Goal: Transaction & Acquisition: Book appointment/travel/reservation

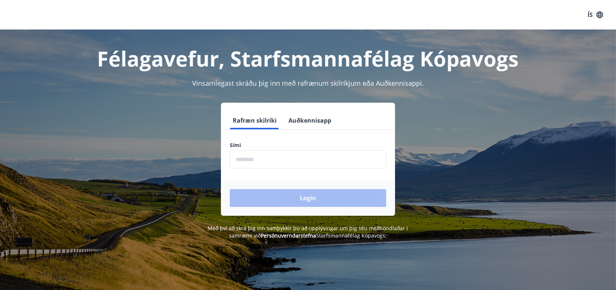
click at [266, 162] on input "phone" at bounding box center [308, 159] width 156 height 18
type input "********"
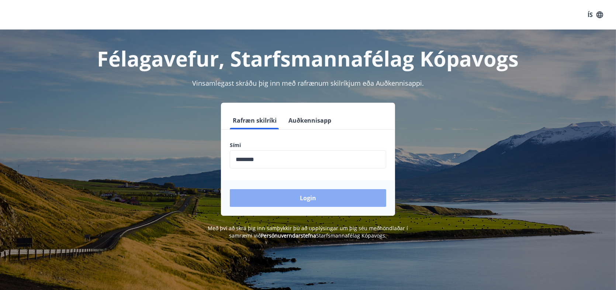
click at [295, 196] on button "Login" at bounding box center [308, 198] width 156 height 18
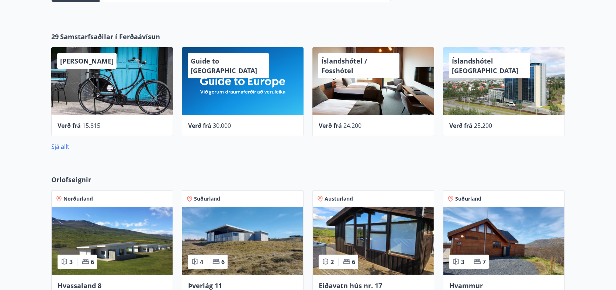
scroll to position [295, 0]
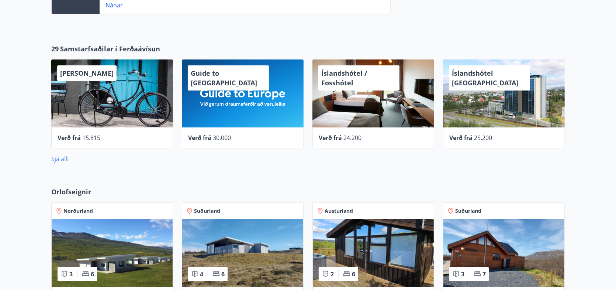
click at [57, 158] on link "Sjá allt" at bounding box center [60, 159] width 18 height 8
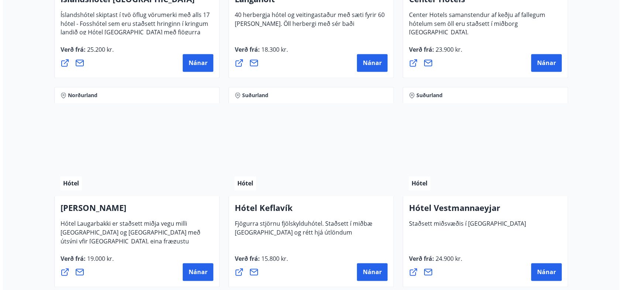
scroll to position [1796, 0]
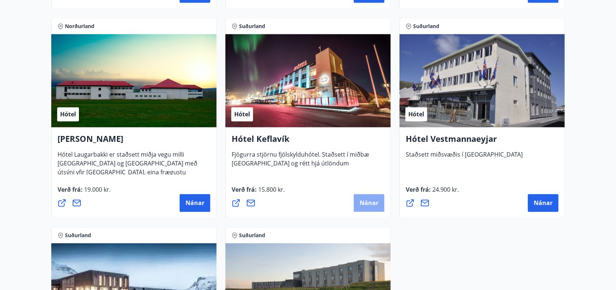
click at [365, 200] on span "Nánar" at bounding box center [369, 203] width 19 height 8
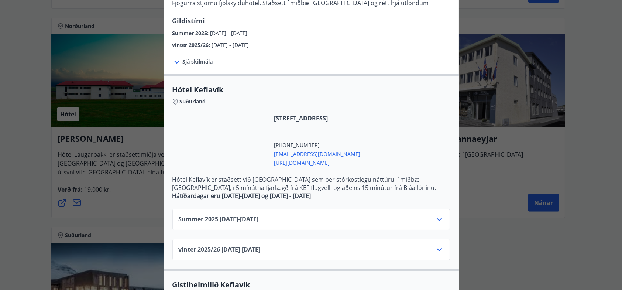
scroll to position [98, 0]
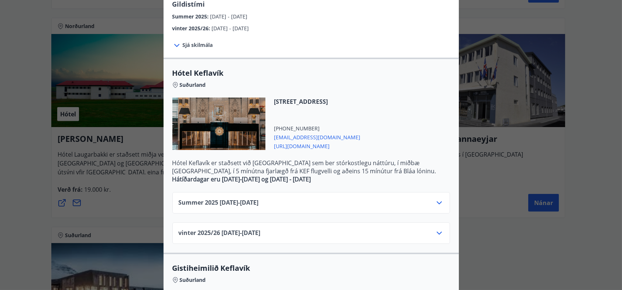
click at [435, 202] on icon at bounding box center [439, 202] width 9 height 9
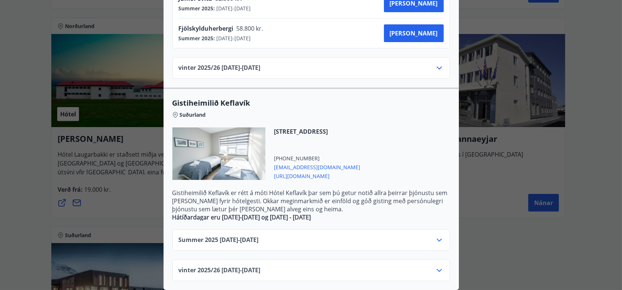
scroll to position [0, 0]
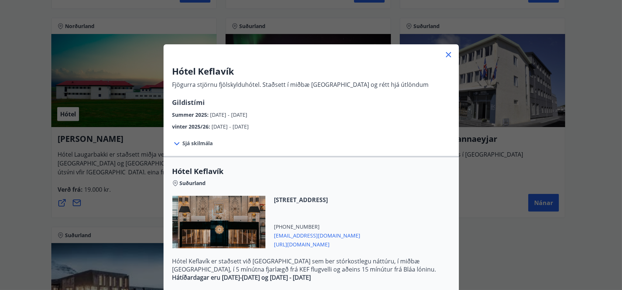
click at [18, 219] on div "Hótel Keflavík Fjögurra stjörnu fjölskylduhótel. Staðsett í miðbæ [GEOGRAPHIC_D…" at bounding box center [311, 145] width 622 height 290
click at [446, 53] on icon at bounding box center [448, 54] width 5 height 5
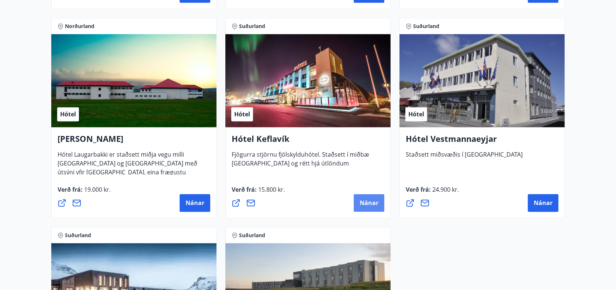
click at [370, 202] on span "Nánar" at bounding box center [369, 203] width 19 height 8
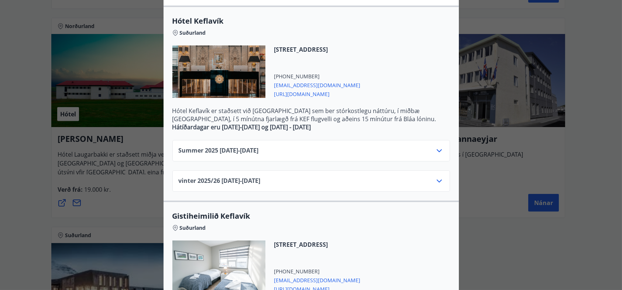
scroll to position [148, 0]
